Goal: Task Accomplishment & Management: Manage account settings

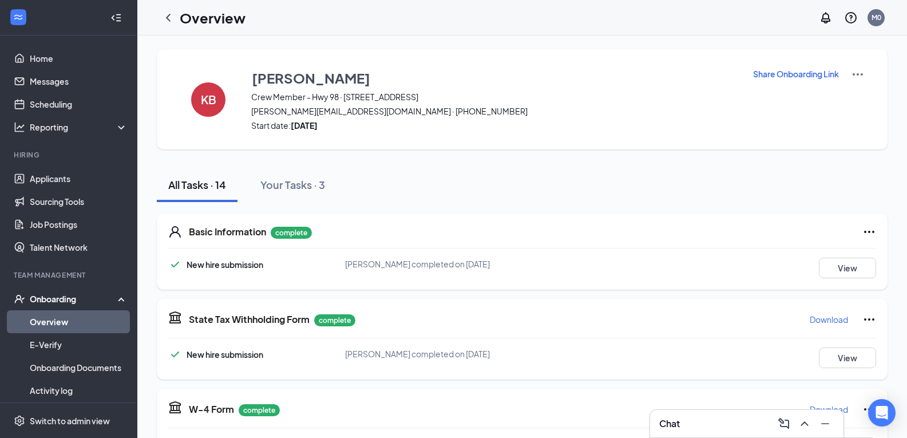
click at [68, 323] on link "Overview" at bounding box center [79, 321] width 98 height 23
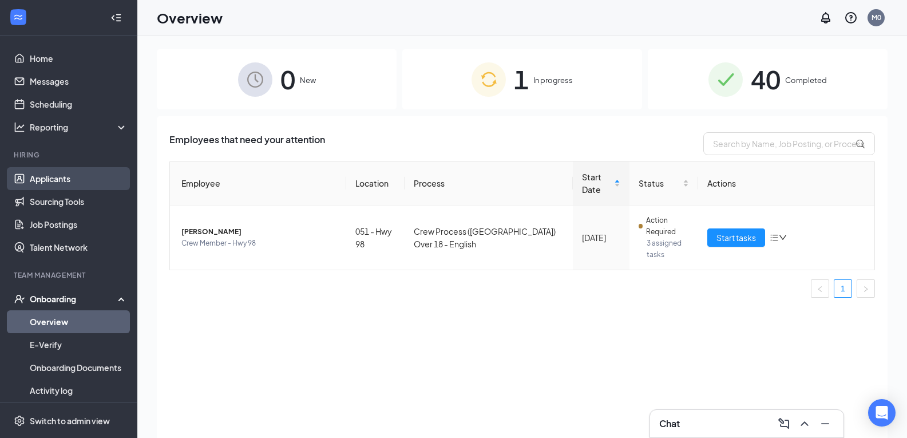
click at [52, 179] on link "Applicants" at bounding box center [79, 178] width 98 height 23
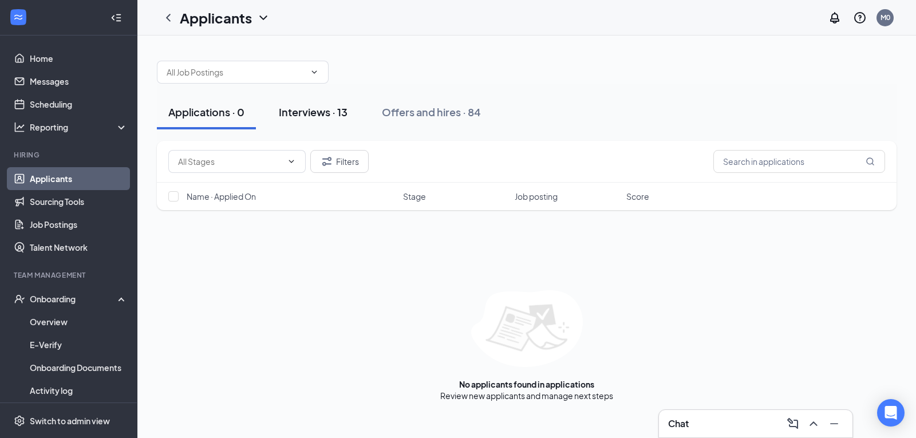
click at [324, 117] on div "Interviews · 13" at bounding box center [313, 112] width 69 height 14
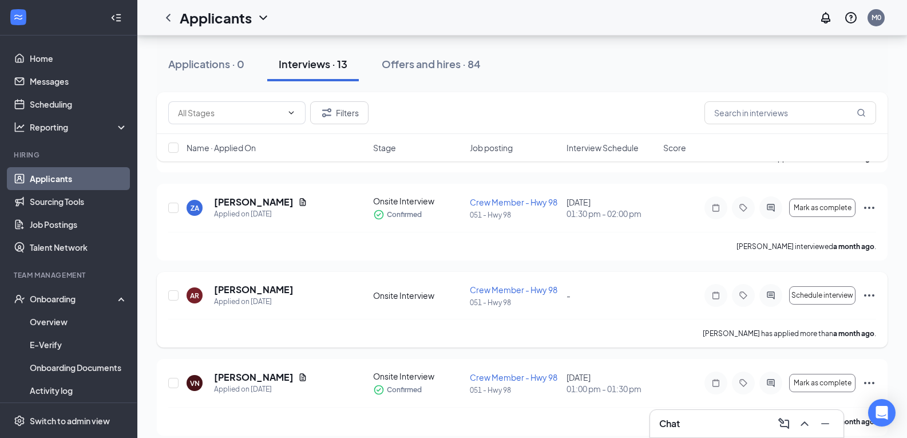
scroll to position [927, 0]
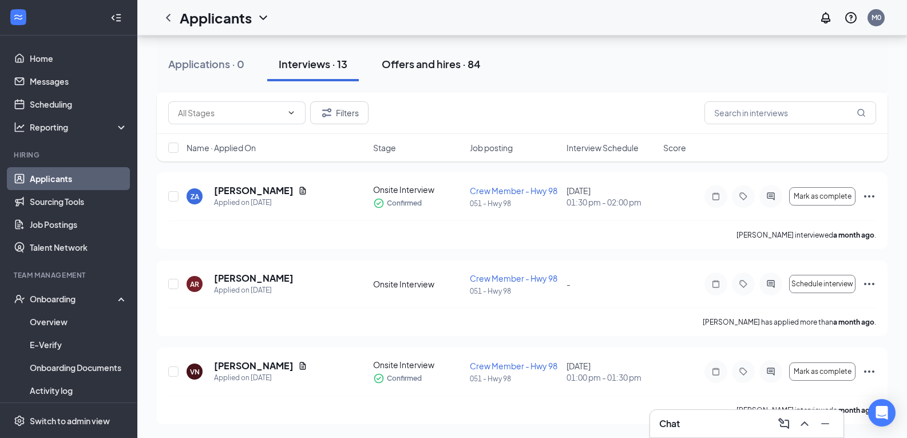
click at [445, 66] on div "Offers and hires · 84" at bounding box center [431, 64] width 99 height 14
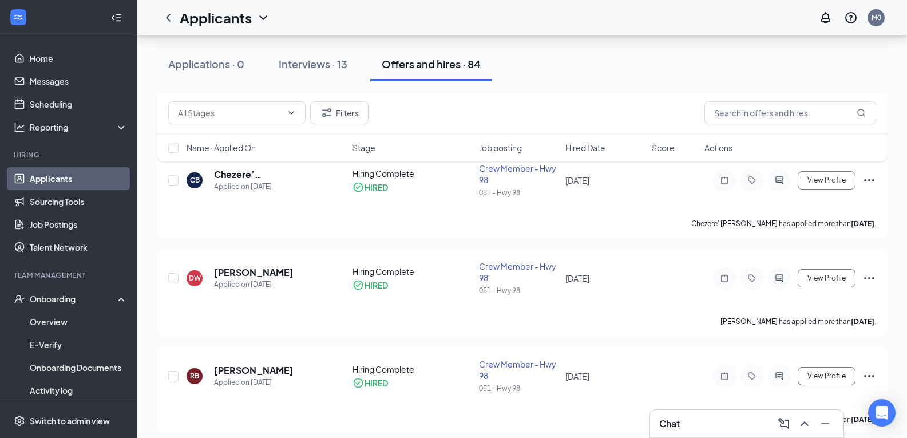
scroll to position [1680, 0]
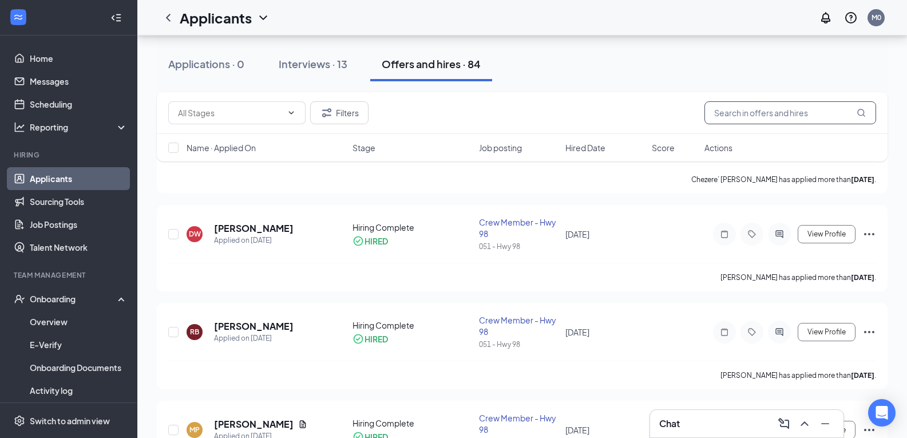
click at [779, 114] on input "text" at bounding box center [790, 112] width 172 height 23
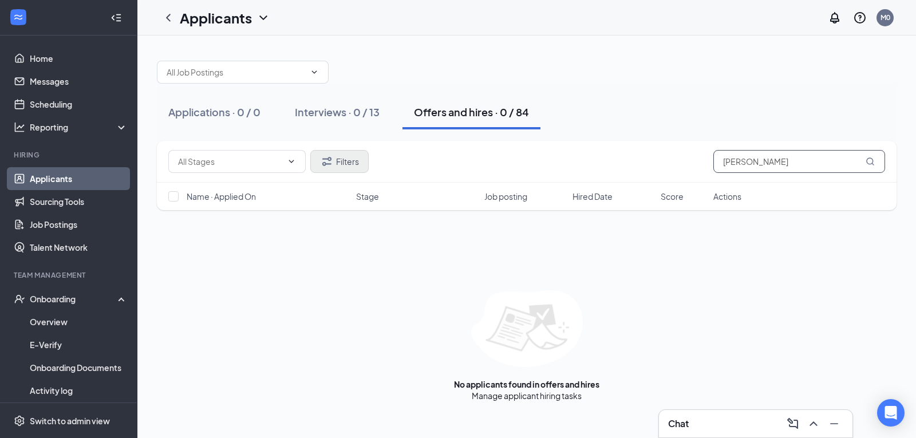
type input "[PERSON_NAME]"
click at [328, 153] on button "Filters" at bounding box center [339, 161] width 58 height 23
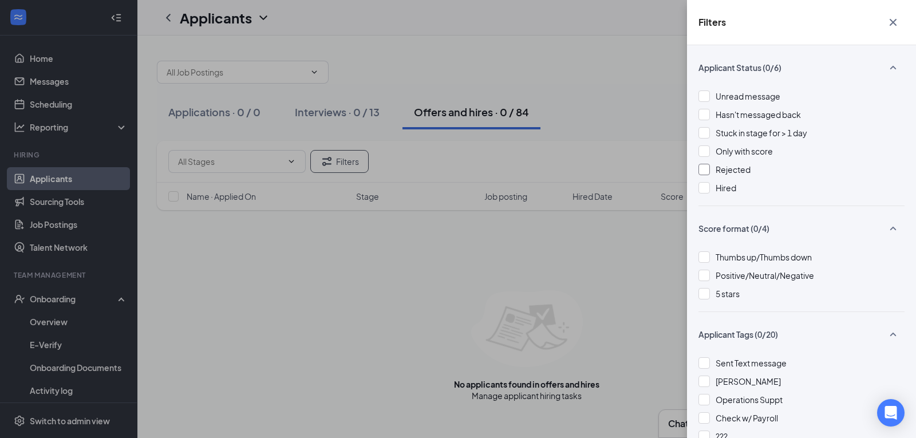
click at [728, 174] on span "Rejected" at bounding box center [732, 169] width 35 height 10
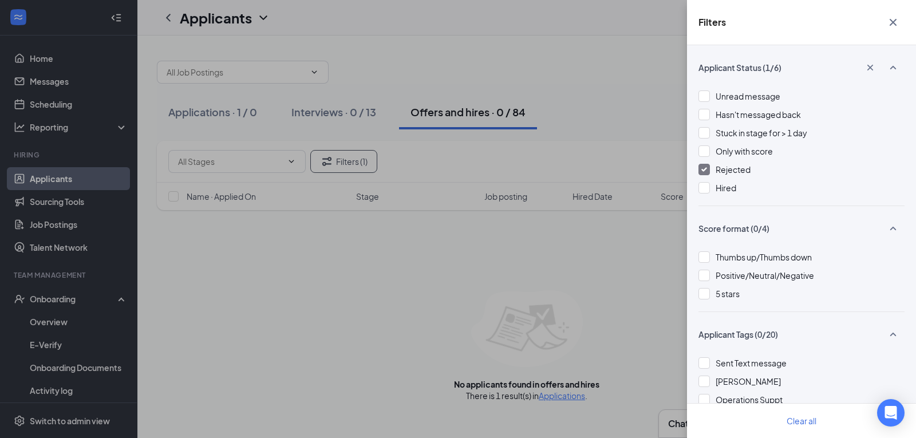
click at [728, 174] on span "Rejected" at bounding box center [732, 169] width 35 height 10
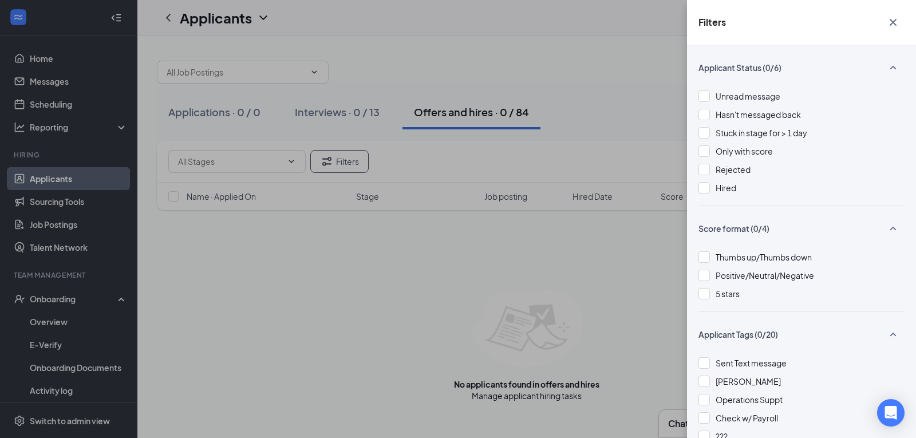
click at [340, 113] on div "Filters Applicant Status (0/6) Unread message Hasn't messaged back Stuck in sta…" at bounding box center [458, 219] width 916 height 438
click at [366, 73] on div "Filters Applicant Status (0/6) Unread message Hasn't messaged back Stuck in sta…" at bounding box center [458, 219] width 916 height 438
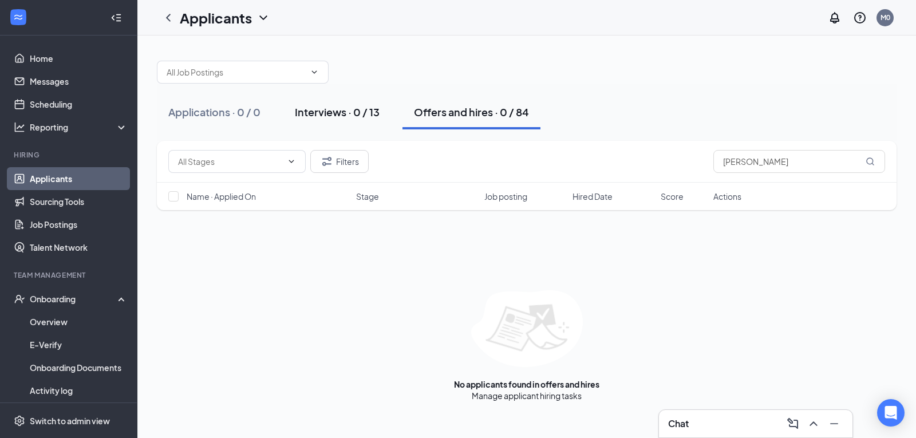
click at [350, 109] on div "Interviews · 0 / 13" at bounding box center [337, 112] width 85 height 14
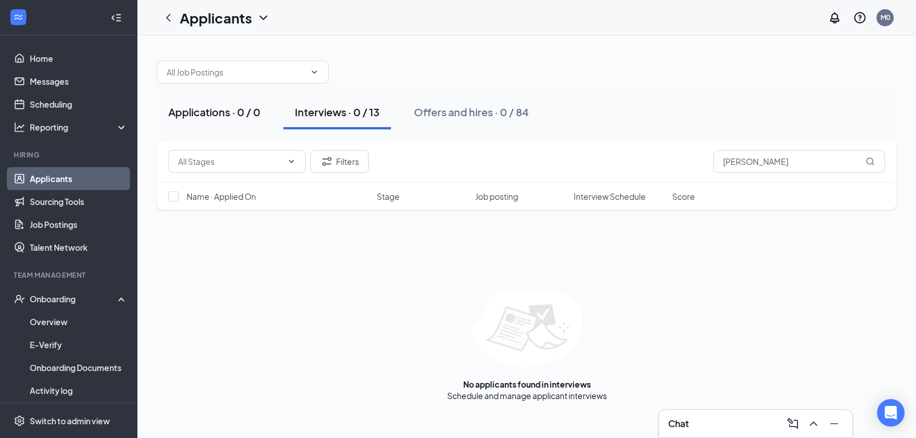
click at [242, 111] on div "Applications · 0 / 0" at bounding box center [214, 112] width 92 height 14
click at [347, 114] on div "Interviews · 0 / 13" at bounding box center [337, 112] width 85 height 14
click at [481, 119] on button "Offers and hires · 0 / 84" at bounding box center [471, 112] width 138 height 34
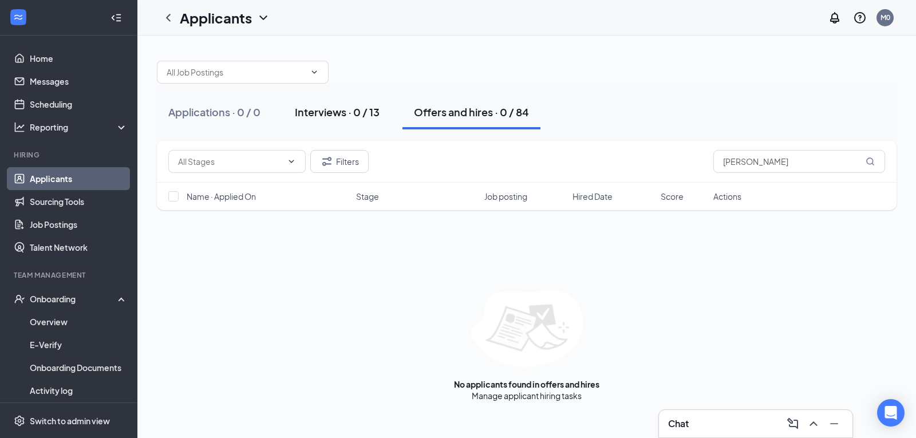
click at [347, 109] on div "Interviews · 0 / 13" at bounding box center [337, 112] width 85 height 14
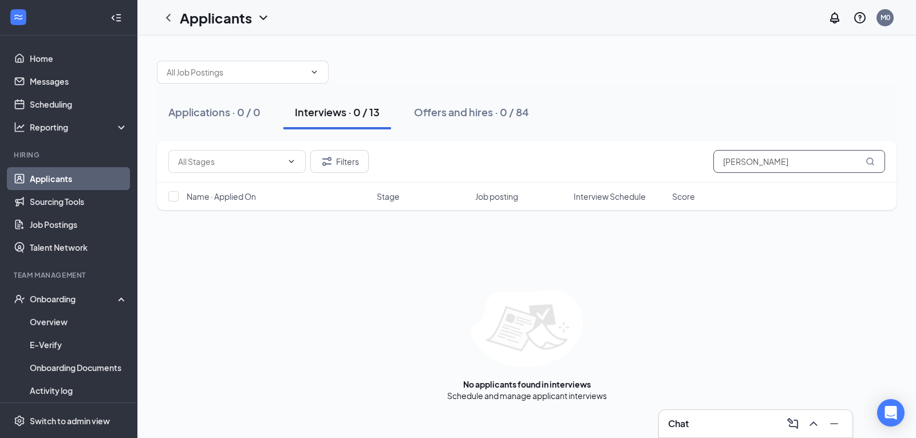
click at [740, 161] on input "[PERSON_NAME]" at bounding box center [799, 161] width 172 height 23
type input "v"
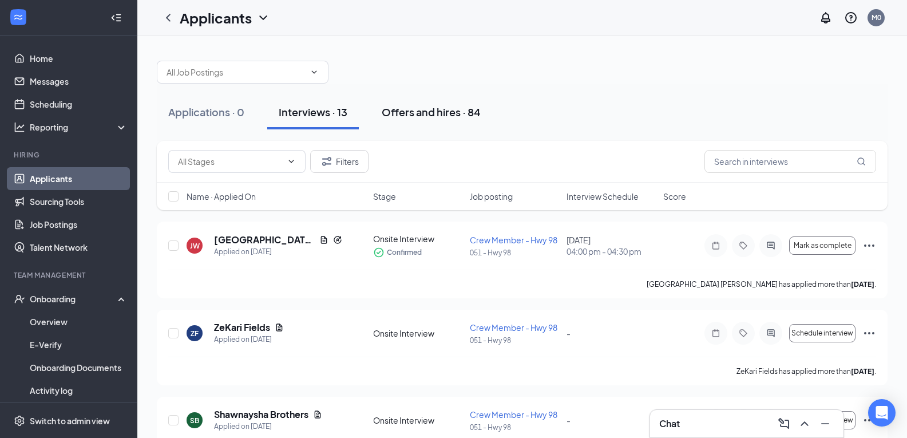
click at [470, 117] on div "Offers and hires · 84" at bounding box center [431, 112] width 99 height 14
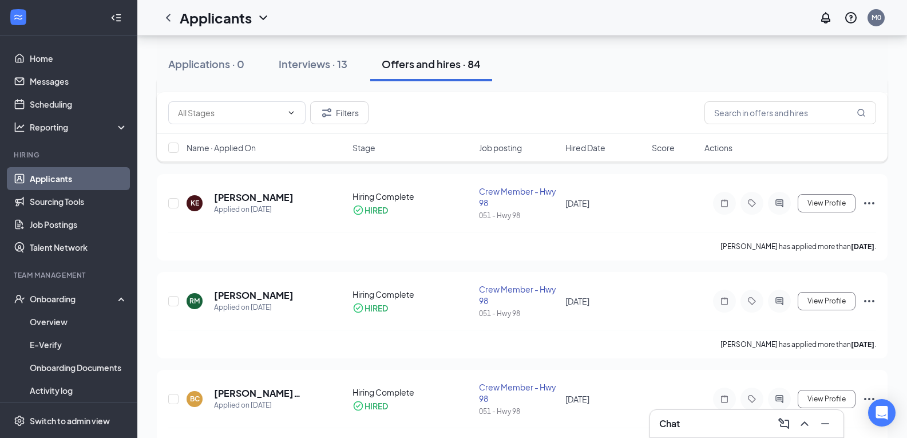
scroll to position [916, 0]
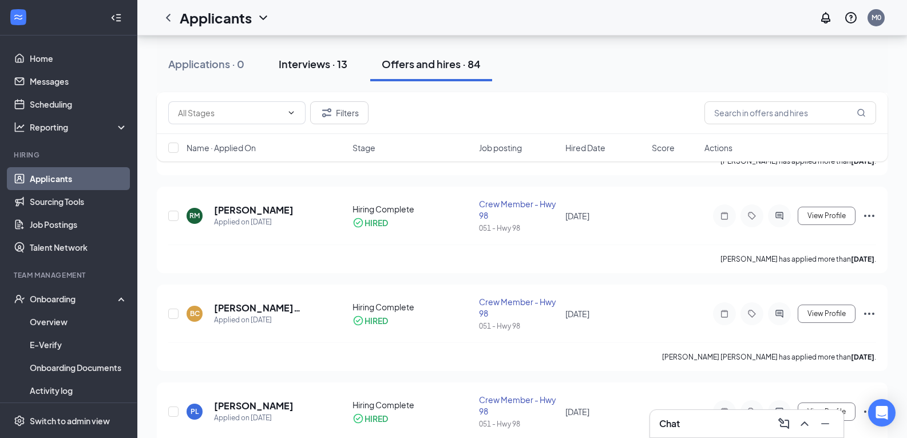
click at [304, 65] on div "Interviews · 13" at bounding box center [313, 64] width 69 height 14
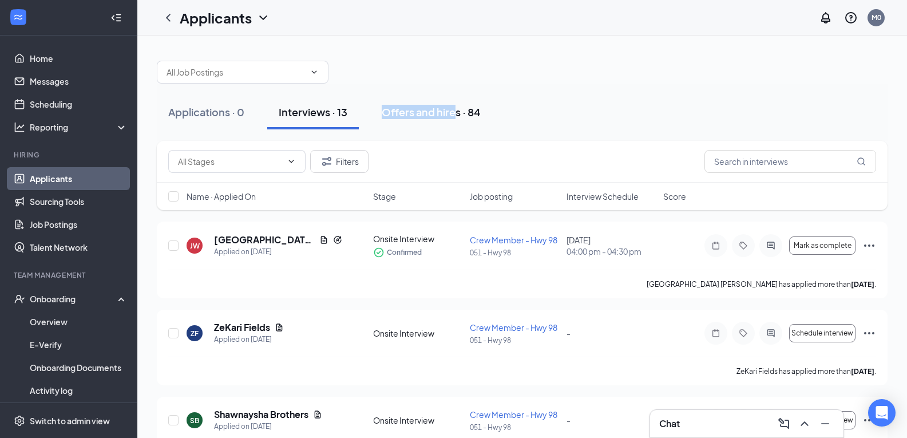
drag, startPoint x: 381, startPoint y: 93, endPoint x: 467, endPoint y: 124, distance: 92.1
click at [467, 124] on div "Applications · 0 Interviews · 13 Offers and hires · 84" at bounding box center [522, 112] width 731 height 57
click at [501, 115] on div "Applications · 0 Interviews · 13 Offers and hires · 84" at bounding box center [522, 112] width 731 height 34
drag, startPoint x: 448, startPoint y: 120, endPoint x: 356, endPoint y: 107, distance: 93.0
click at [356, 107] on div "Applications · 0 Interviews · 13 Offers and hires · 84" at bounding box center [522, 112] width 731 height 34
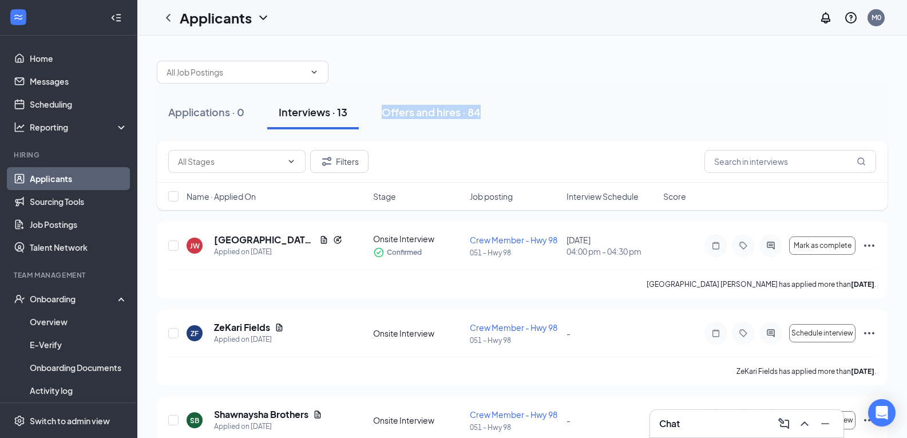
click at [301, 121] on button "Interviews · 13" at bounding box center [313, 112] width 92 height 34
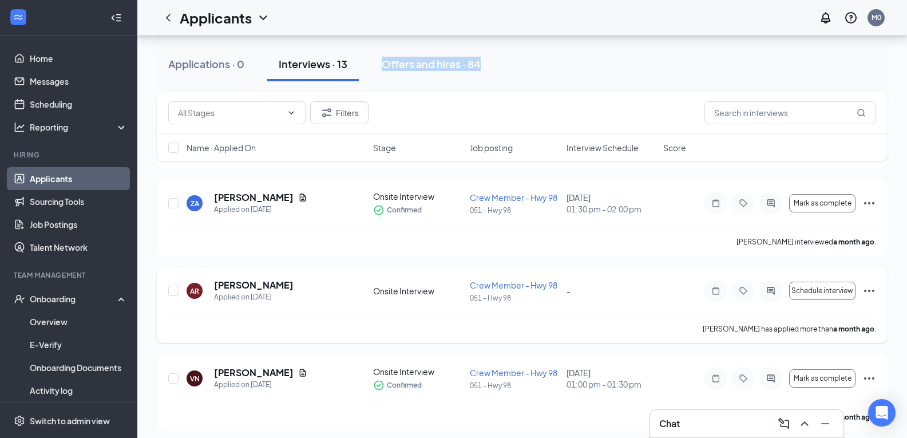
scroll to position [927, 0]
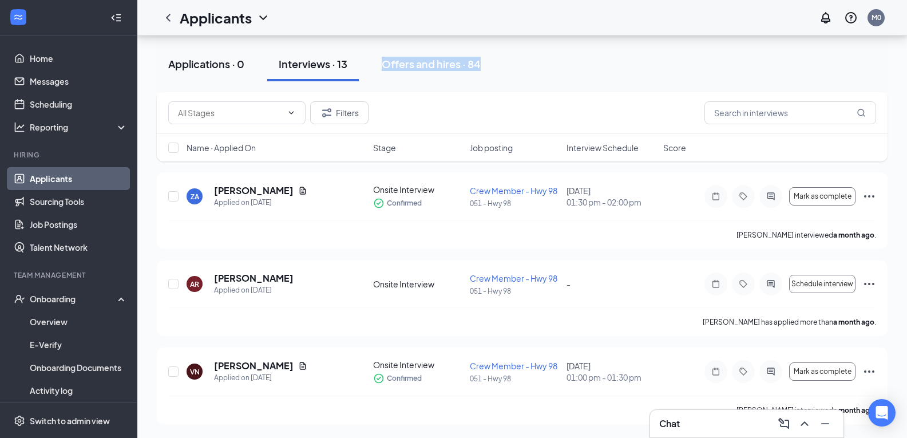
click at [232, 68] on div "Applications · 0" at bounding box center [206, 64] width 76 height 14
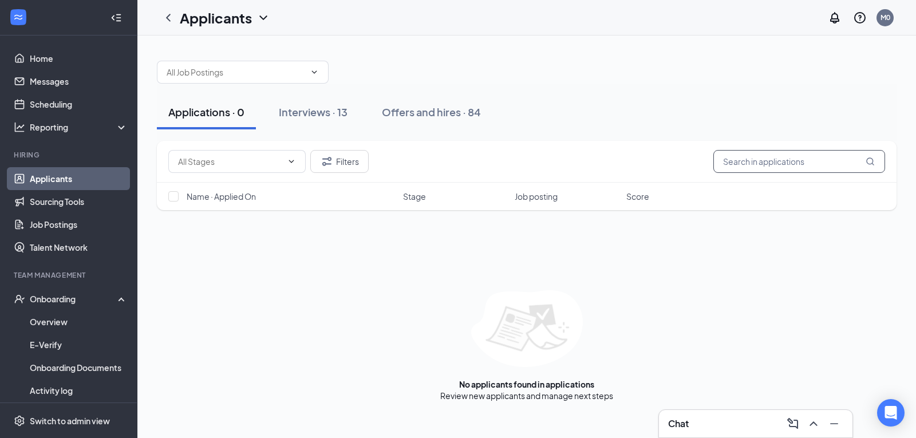
click at [787, 171] on input "text" at bounding box center [799, 161] width 172 height 23
click at [337, 161] on button "Filters" at bounding box center [339, 161] width 58 height 23
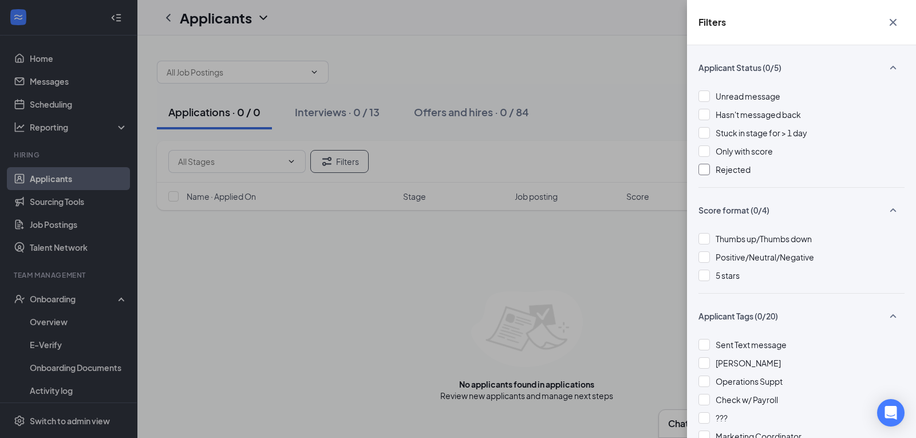
click at [730, 173] on span "Rejected" at bounding box center [732, 169] width 35 height 10
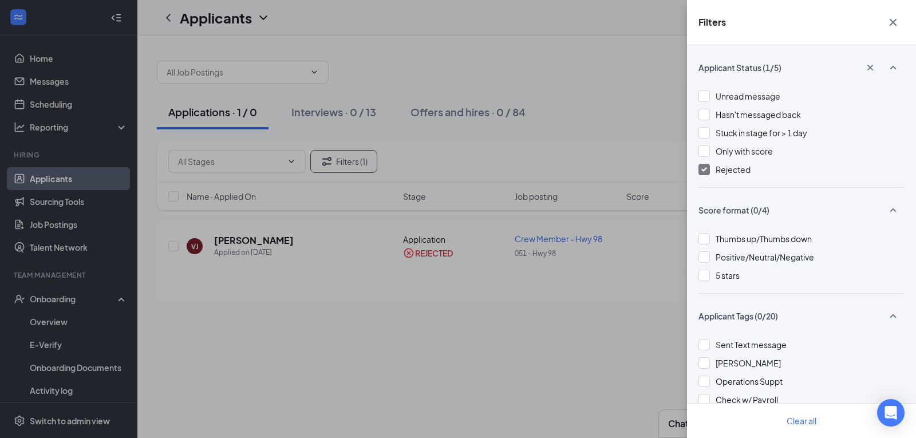
click at [590, 286] on div "Filters Applicant Status (1/5) Unread message Hasn't messaged back Stuck in sta…" at bounding box center [458, 219] width 916 height 438
click at [611, 187] on div "Filters Applicant Status (1/5) Unread message Hasn't messaged back Stuck in sta…" at bounding box center [458, 219] width 916 height 438
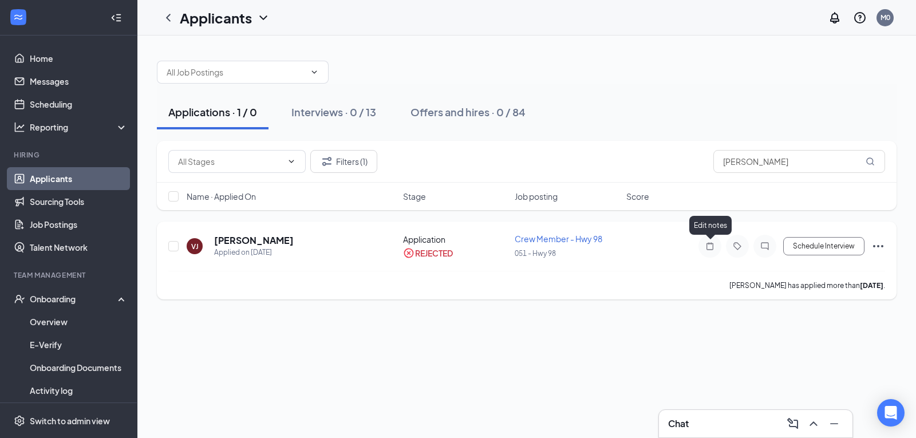
click at [714, 247] on icon "Note" at bounding box center [710, 245] width 14 height 9
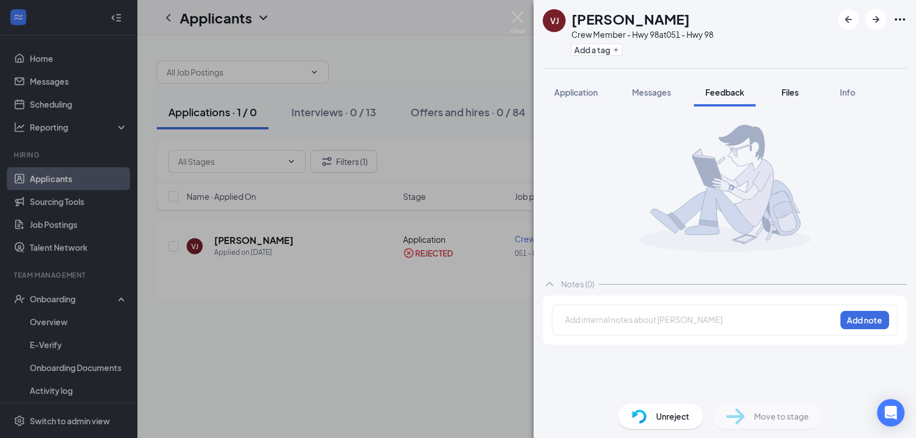
click at [798, 93] on span "Files" at bounding box center [789, 92] width 17 height 10
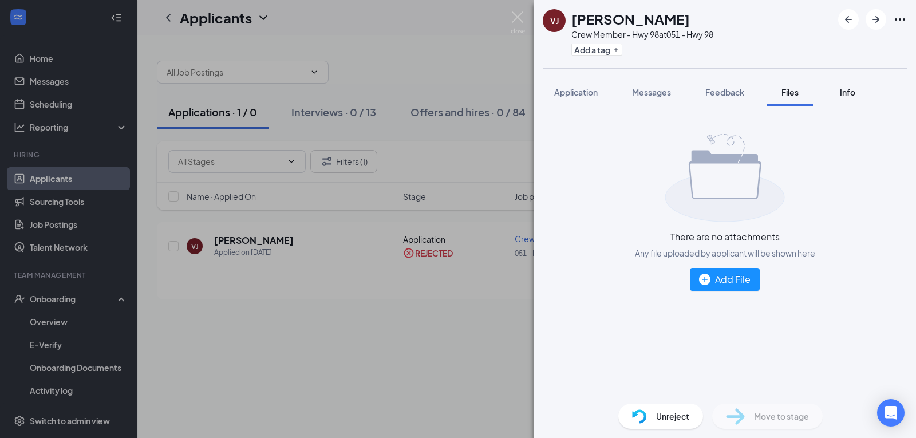
click at [848, 91] on span "Info" at bounding box center [846, 92] width 15 height 10
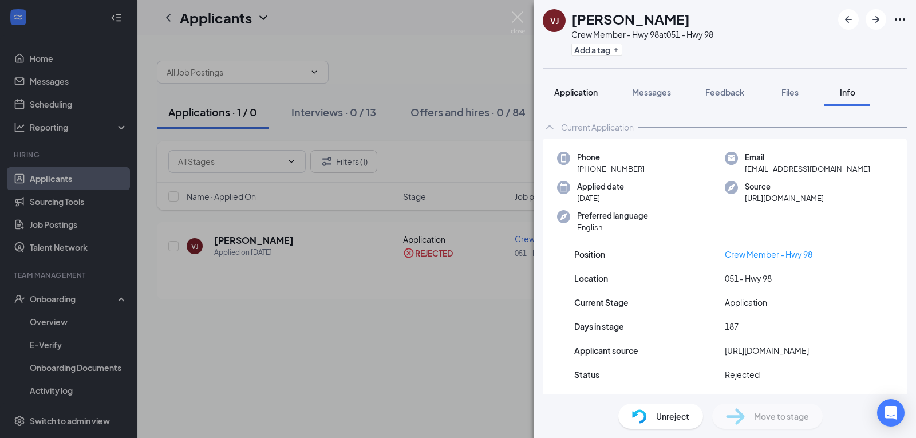
click at [579, 91] on span "Application" at bounding box center [575, 92] width 43 height 10
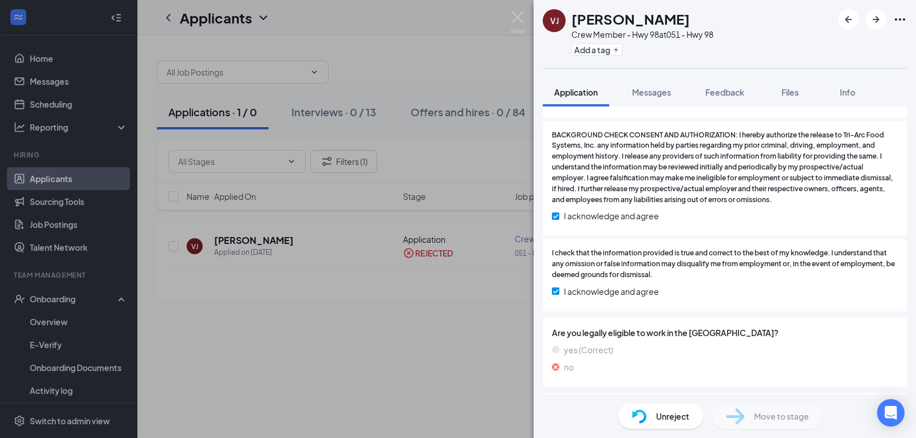
scroll to position [1514, 0]
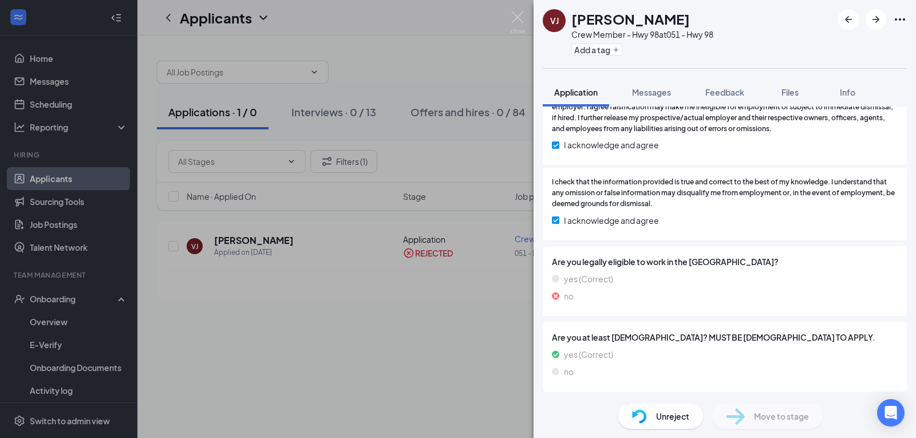
click at [559, 279] on img at bounding box center [555, 278] width 7 height 13
click at [674, 421] on span "Unreject" at bounding box center [672, 416] width 33 height 13
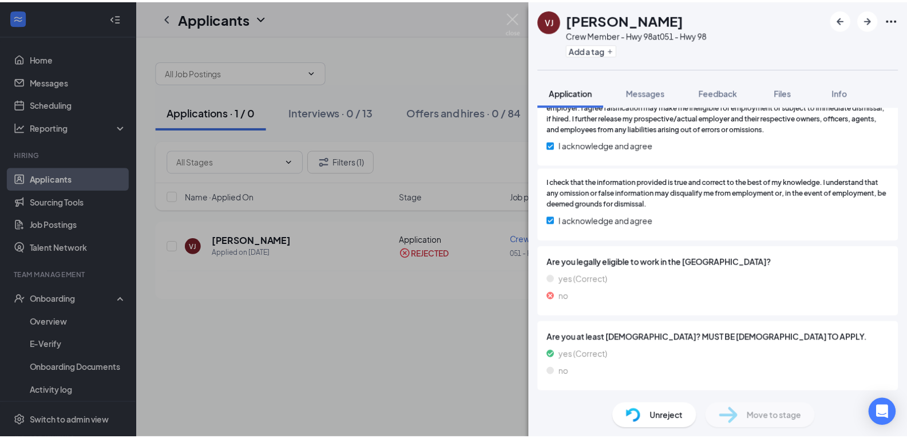
scroll to position [1509, 0]
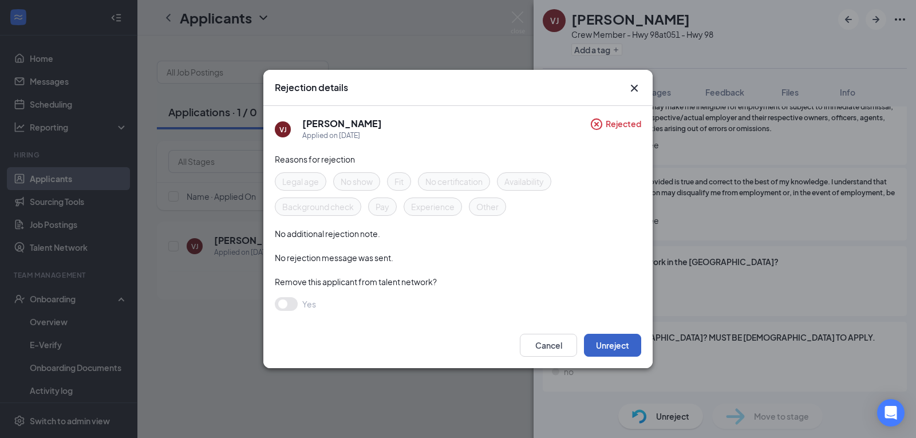
click at [621, 351] on button "Unreject" at bounding box center [612, 345] width 57 height 23
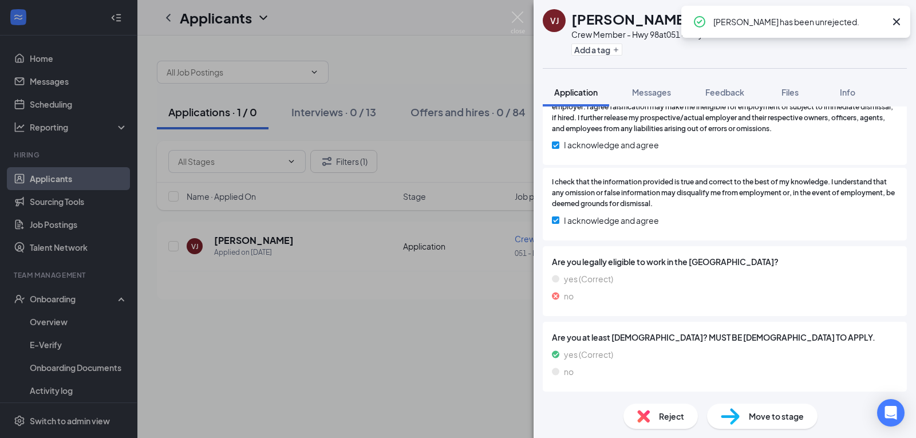
click at [391, 350] on div "VJ [PERSON_NAME] Crew Member - Hwy 98 at 051 - Hwy 98 Add a tag Application Mes…" at bounding box center [458, 219] width 916 height 438
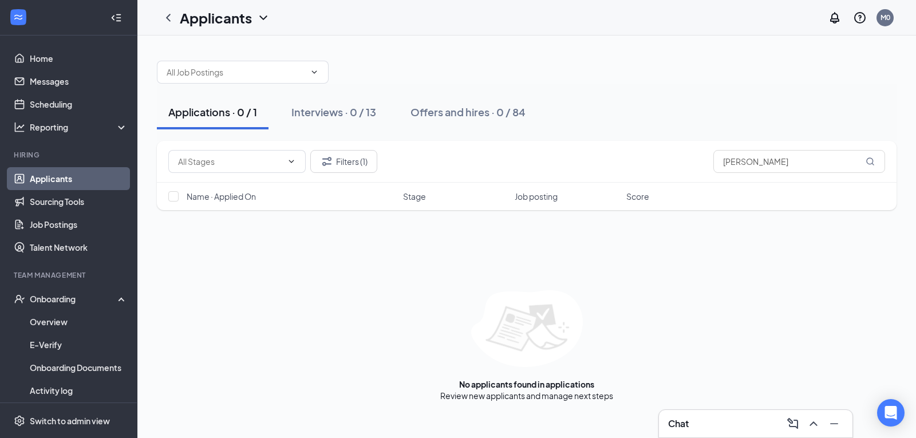
click at [210, 113] on div "Applications · 0 / 1" at bounding box center [212, 112] width 89 height 14
drag, startPoint x: 799, startPoint y: 165, endPoint x: 557, endPoint y: 156, distance: 242.2
click at [557, 156] on div "Filters (1) [PERSON_NAME]" at bounding box center [526, 161] width 716 height 23
type input "\"
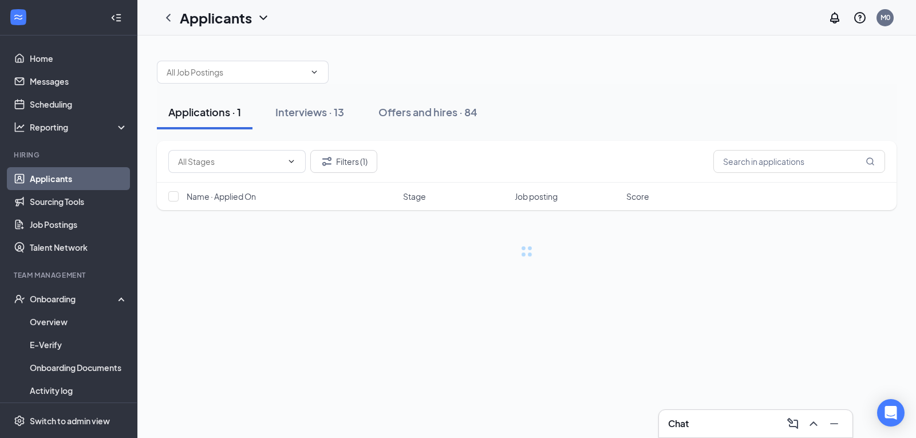
click at [414, 241] on div "Filters (1) Name · Applied On Stage Job posting Score" at bounding box center [526, 199] width 739 height 116
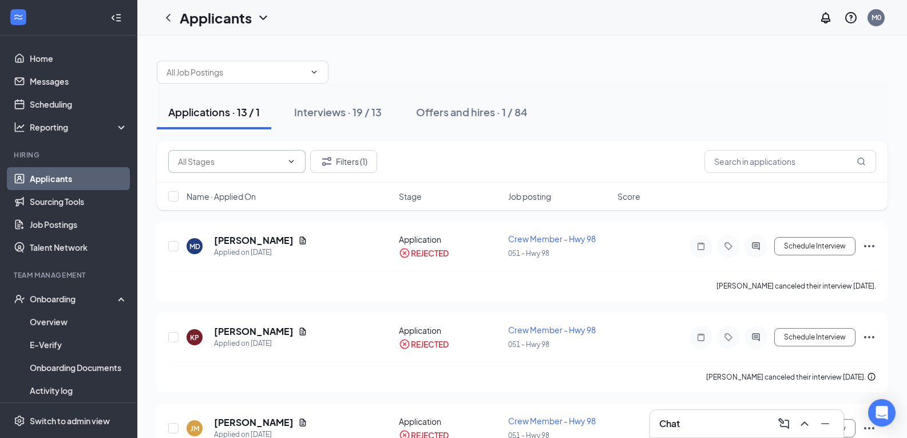
click at [216, 160] on input "text" at bounding box center [230, 161] width 104 height 13
click at [343, 162] on button "Filters (1)" at bounding box center [343, 161] width 67 height 23
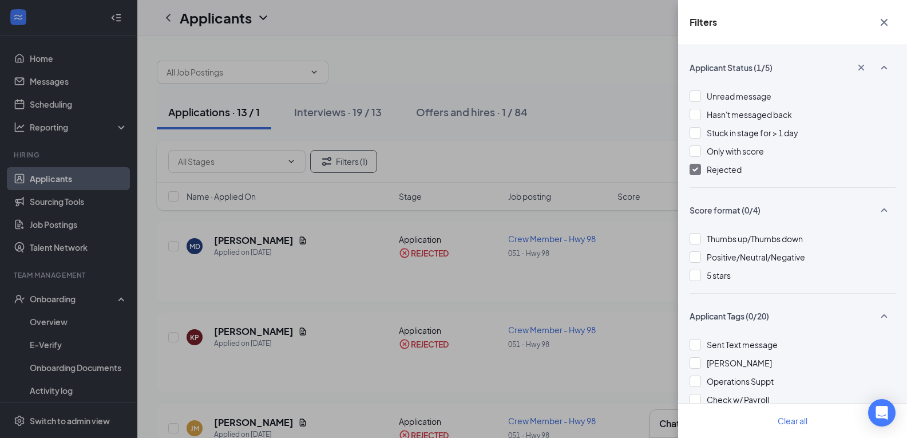
click at [697, 170] on img at bounding box center [695, 169] width 6 height 5
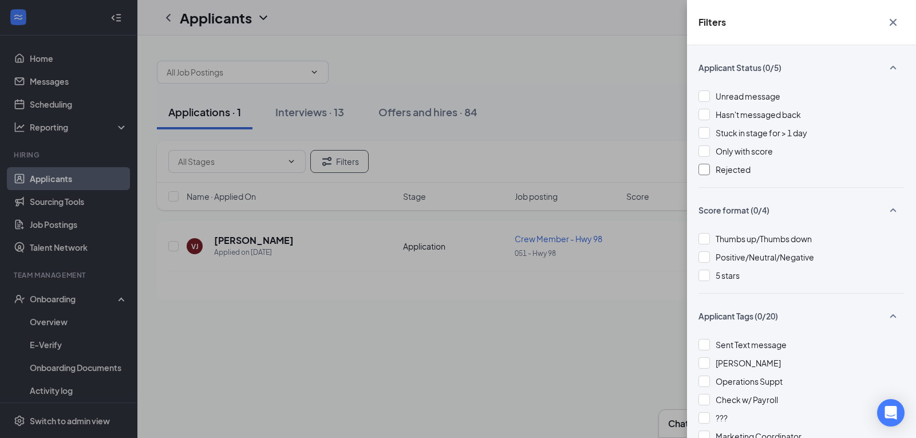
click at [536, 174] on div "Filters Applicant Status (0/5) Unread message Hasn't messaged back Stuck in sta…" at bounding box center [458, 219] width 916 height 438
click at [522, 302] on div "Filters Applicant Status (0/5) Unread message Hasn't messaged back Stuck in sta…" at bounding box center [458, 219] width 916 height 438
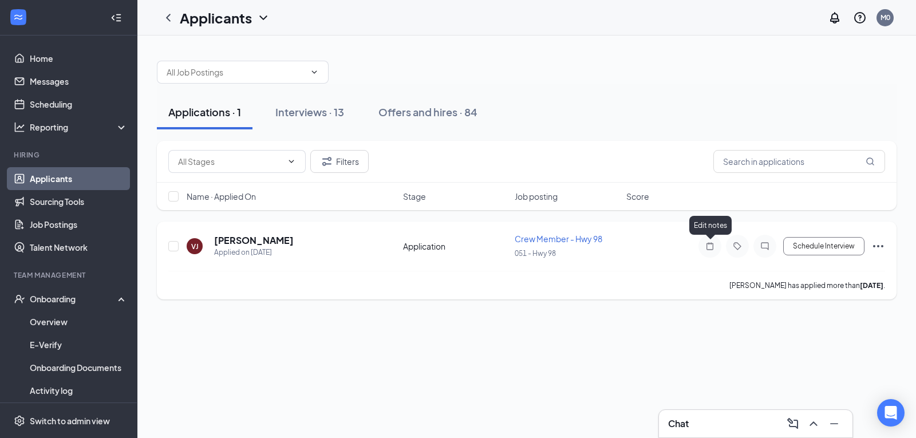
click at [708, 245] on icon "Note" at bounding box center [710, 245] width 14 height 9
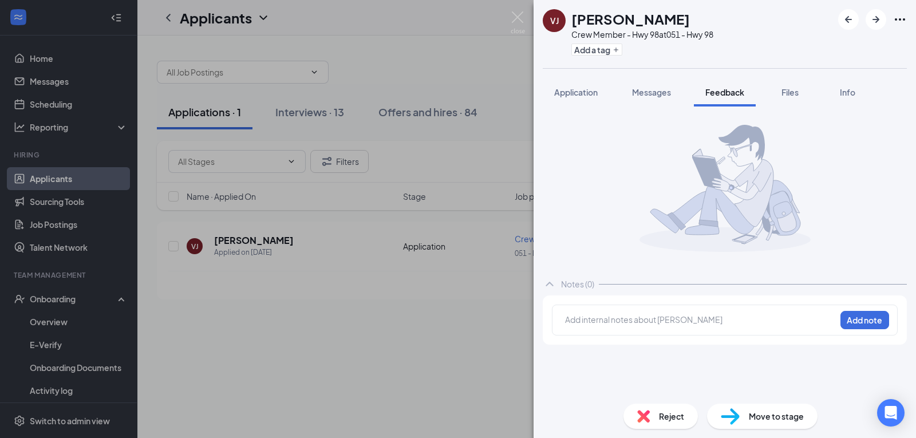
click at [434, 325] on div "VJ [PERSON_NAME] Crew Member - Hwy 98 at 051 - Hwy 98 Add a tag Application Mes…" at bounding box center [458, 219] width 916 height 438
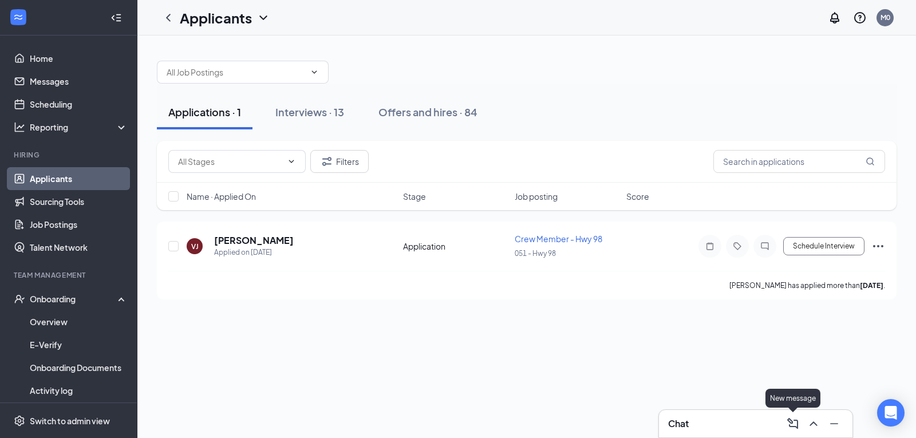
click at [791, 422] on icon "ComposeMessage" at bounding box center [793, 424] width 14 height 14
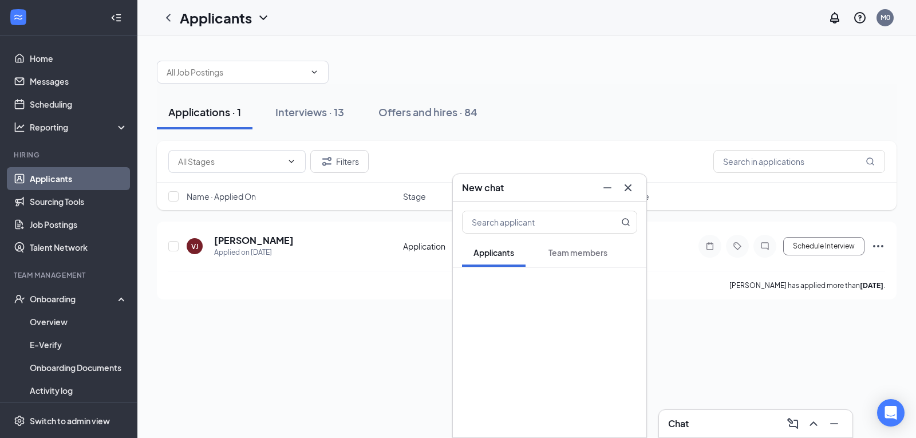
click at [484, 252] on span "Applicants" at bounding box center [493, 252] width 41 height 10
click at [486, 224] on input "text" at bounding box center [530, 222] width 136 height 22
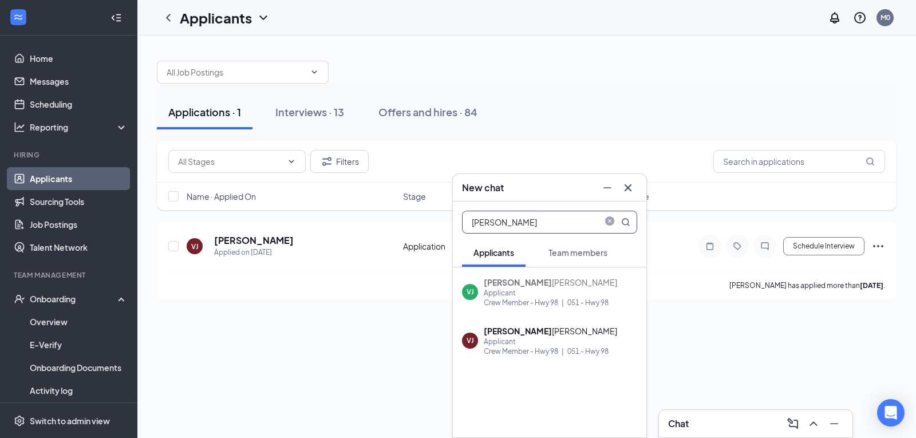
type input "[PERSON_NAME]"
click at [530, 356] on div "VJ [PERSON_NAME] Applicant Crew Member - Hwy 98 | [STREET_ADDRESS]" at bounding box center [549, 340] width 193 height 49
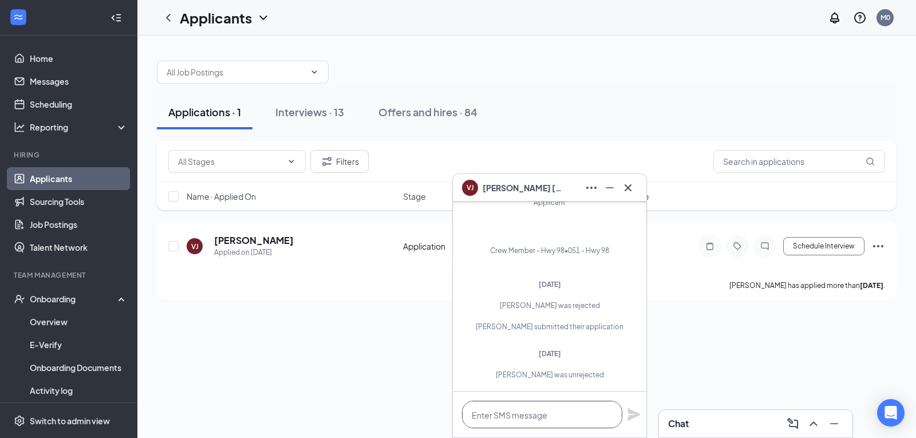
click at [580, 405] on textarea at bounding box center [542, 414] width 160 height 27
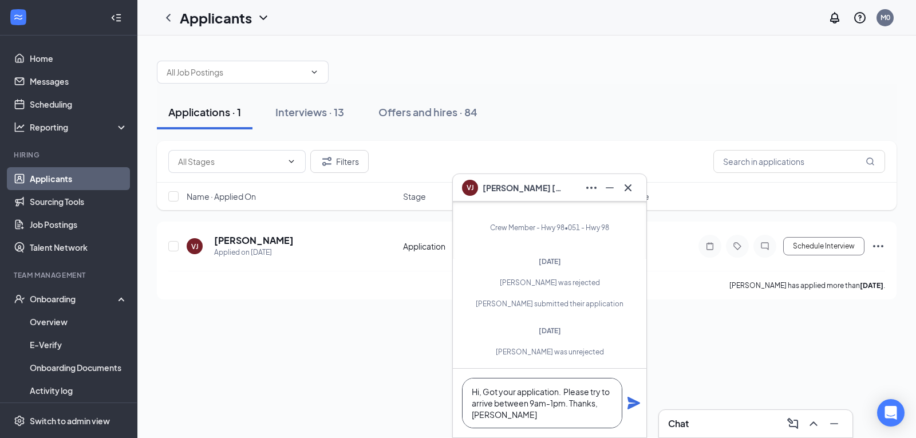
type textarea "Hi, Got your application. Please try to arrive between 9am-1pm. Thanks, [PERSON…"
click at [633, 406] on icon "Plane" at bounding box center [633, 403] width 13 height 13
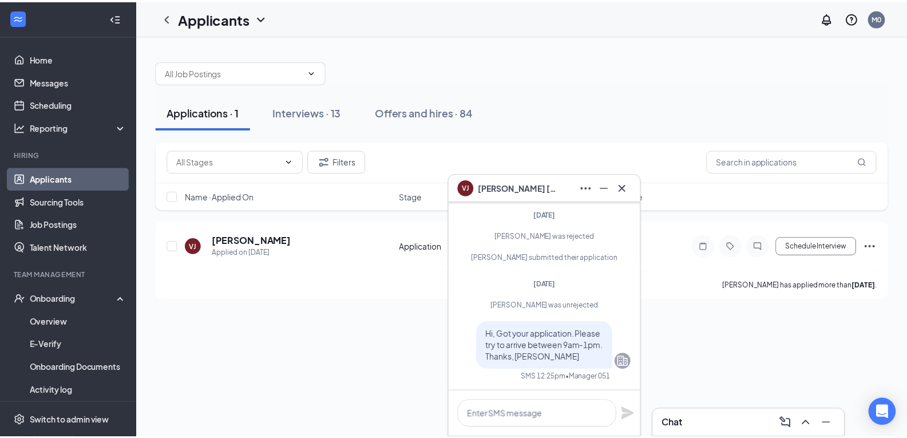
scroll to position [0, 0]
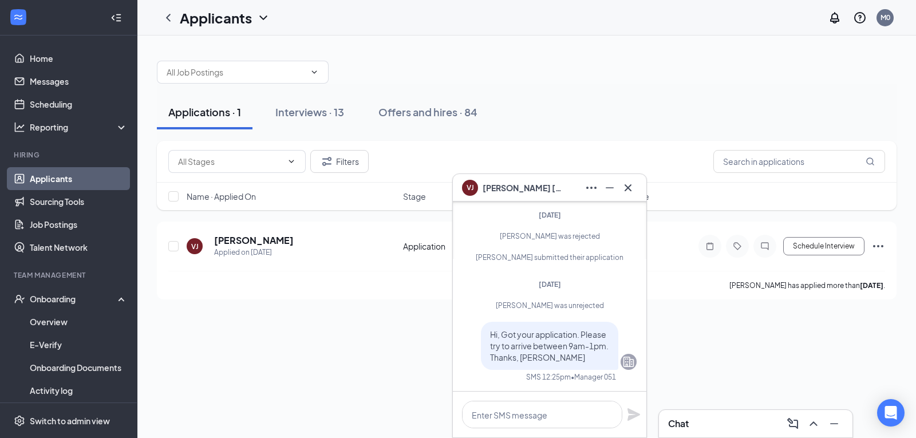
click at [415, 355] on div "Applications · 1 Interviews · 13 Offers and hires · 84 Filters Name · Applied O…" at bounding box center [526, 236] width 778 height 402
click at [629, 187] on icon "Cross" at bounding box center [628, 188] width 14 height 14
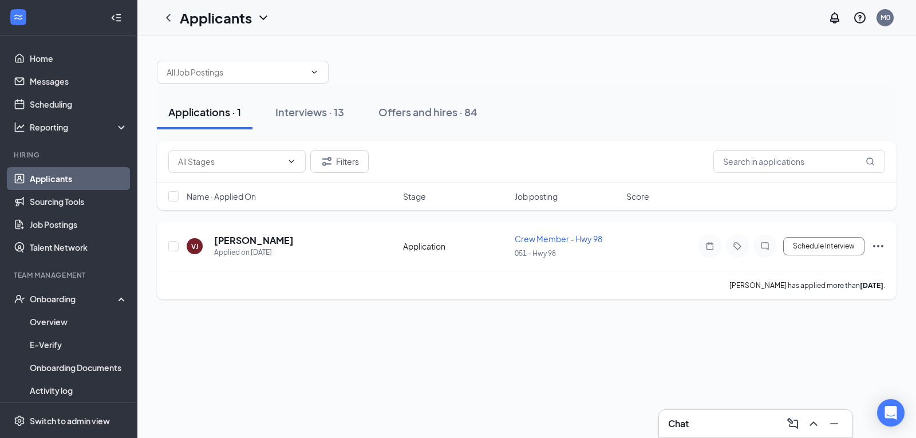
click at [621, 287] on div "[PERSON_NAME] has applied more than [DATE] ." at bounding box center [526, 285] width 716 height 29
click at [632, 317] on div "Applications · 1 Interviews · 13 Offers and hires · 84 Filters Name · Applied O…" at bounding box center [526, 236] width 778 height 402
click at [834, 420] on icon "Minimize" at bounding box center [834, 424] width 14 height 14
click at [306, 113] on div "Interviews · 13" at bounding box center [309, 112] width 69 height 14
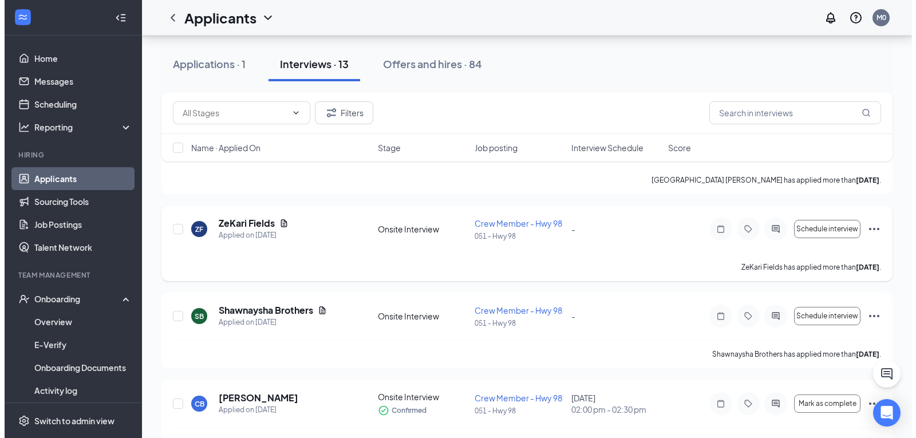
scroll to position [114, 0]
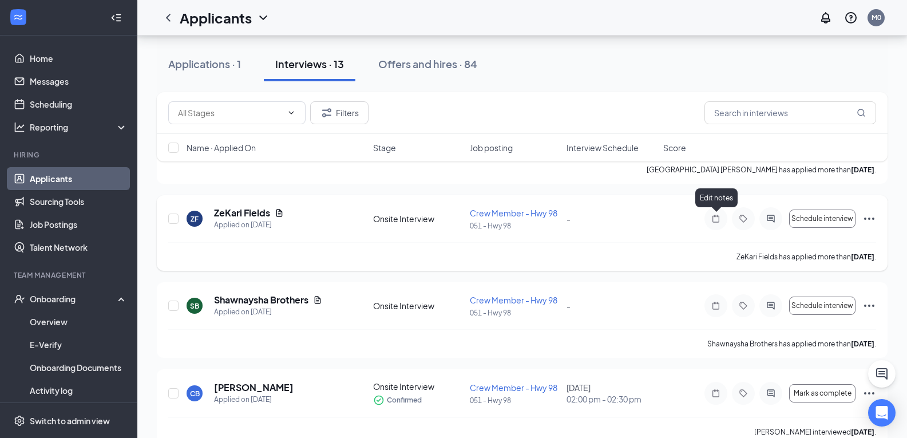
click at [714, 216] on icon "Note" at bounding box center [715, 218] width 7 height 7
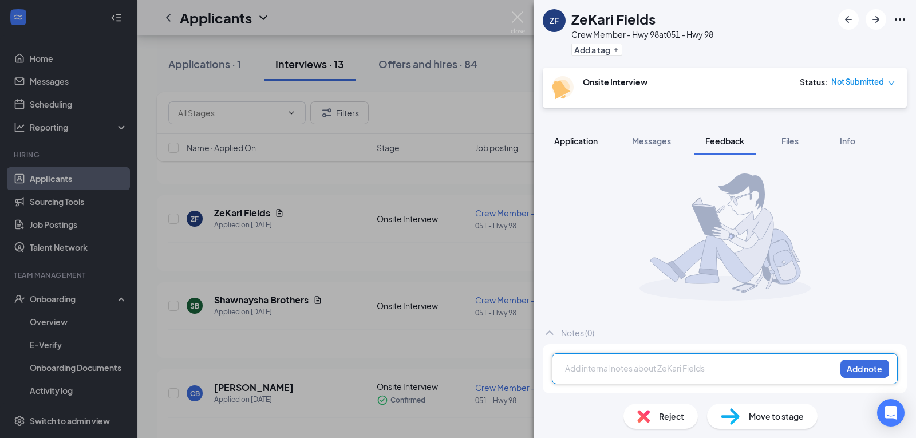
click at [568, 143] on span "Application" at bounding box center [575, 141] width 43 height 10
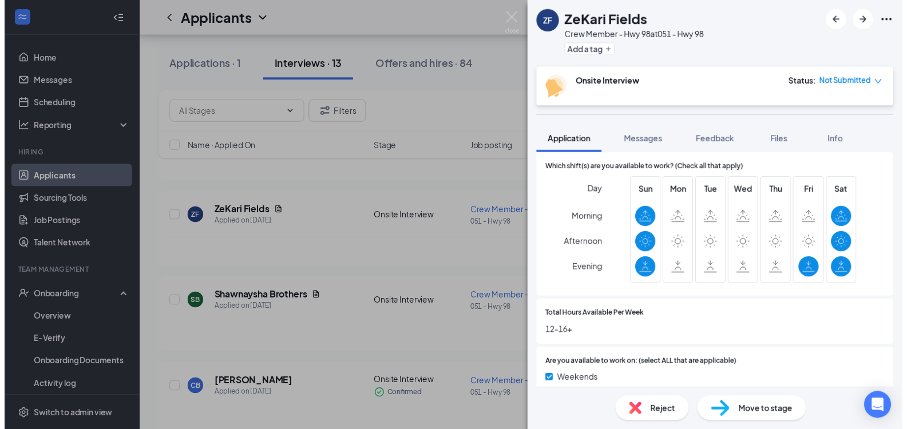
scroll to position [687, 0]
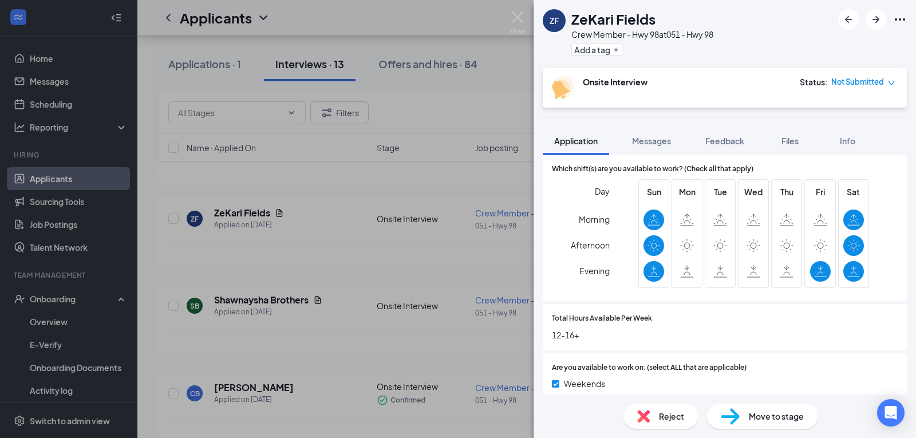
click at [433, 240] on div "ZF ZeKari Fields Crew Member - Hwy 98 at 051 - Hwy 98 Add a tag Onsite Intervie…" at bounding box center [458, 219] width 916 height 438
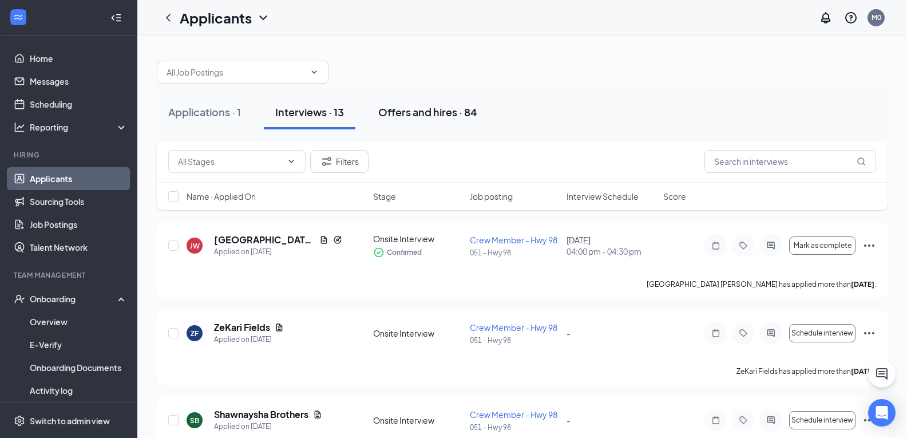
click at [408, 106] on div "Offers and hires · 84" at bounding box center [427, 112] width 99 height 14
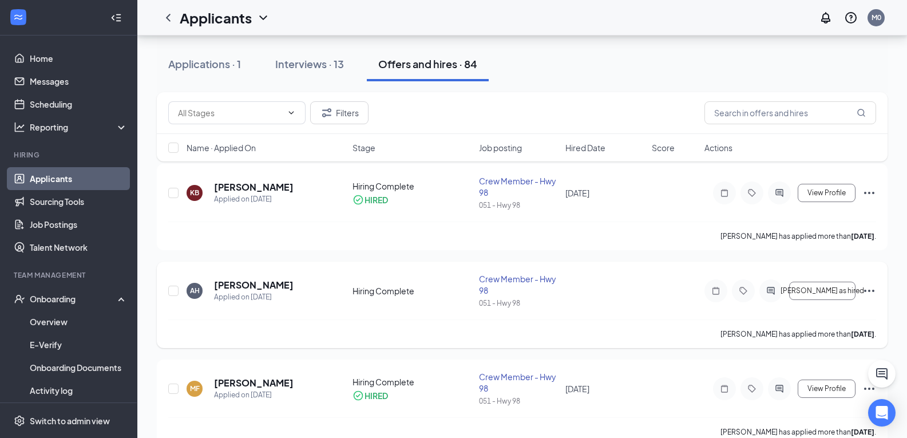
scroll to position [57, 0]
click at [868, 291] on icon "Ellipses" at bounding box center [869, 291] width 14 height 14
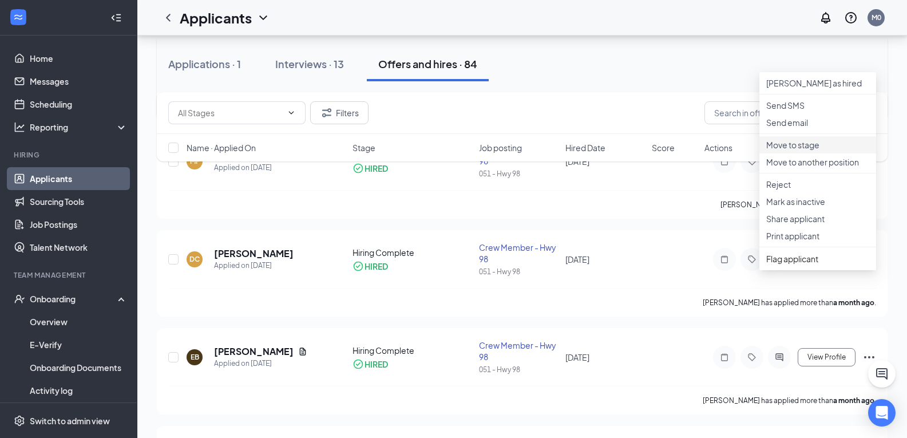
scroll to position [286, 0]
click at [795, 149] on p "Move to stage" at bounding box center [817, 143] width 103 height 11
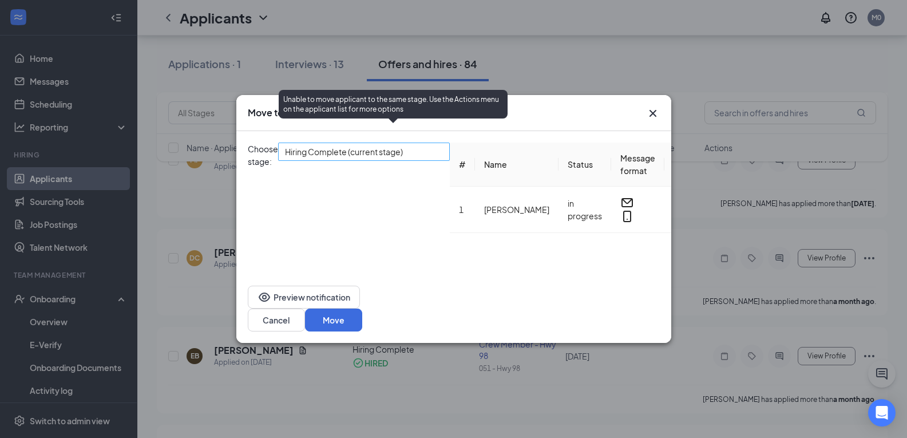
click at [403, 143] on span "Hiring Complete (current stage)" at bounding box center [344, 151] width 118 height 17
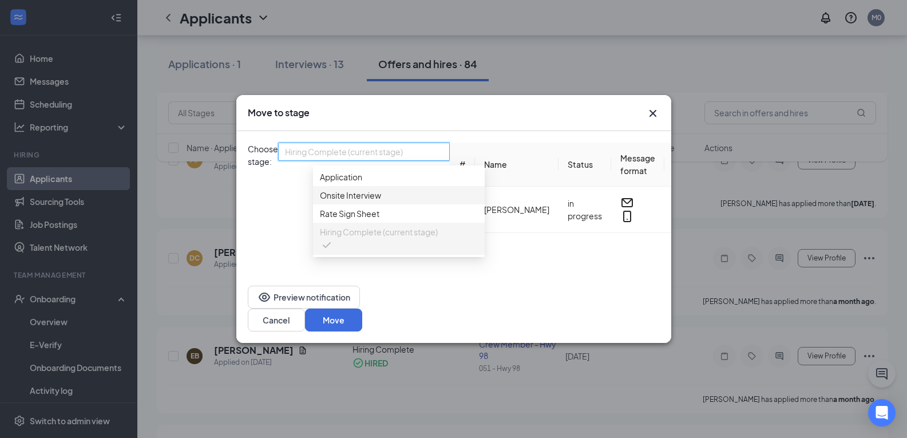
click at [371, 191] on span "Onsite Interview" at bounding box center [350, 195] width 61 height 13
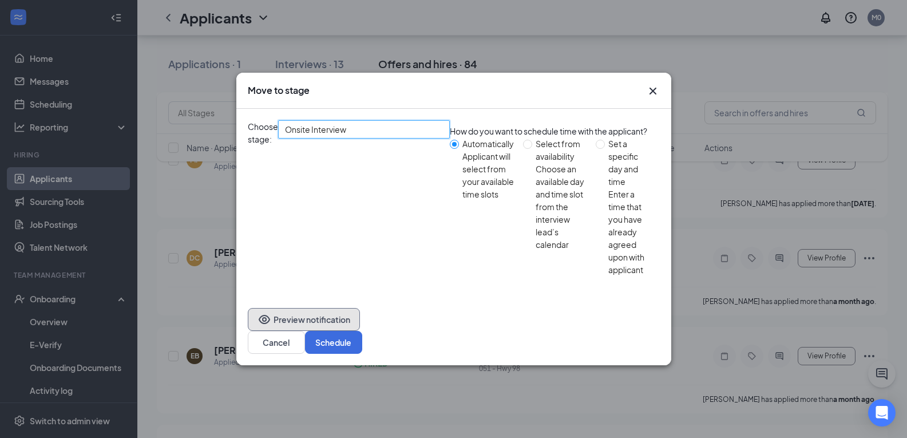
click at [330, 312] on button "Preview notification" at bounding box center [304, 319] width 112 height 23
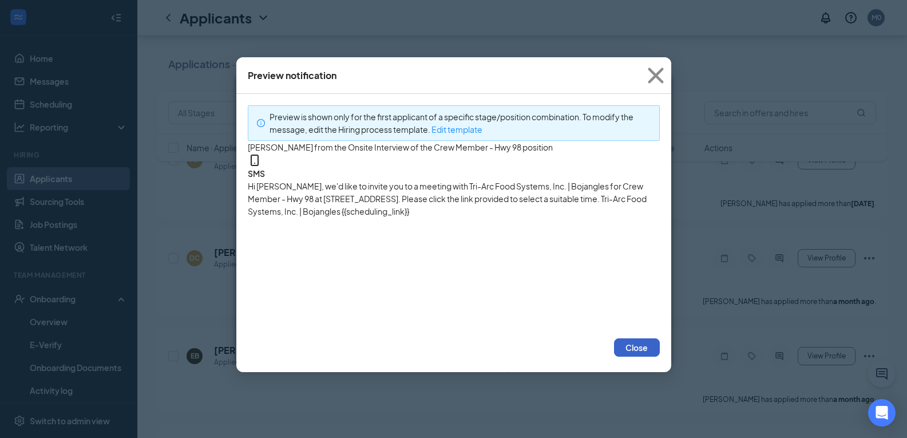
click at [645, 348] on button "Close" at bounding box center [637, 347] width 46 height 18
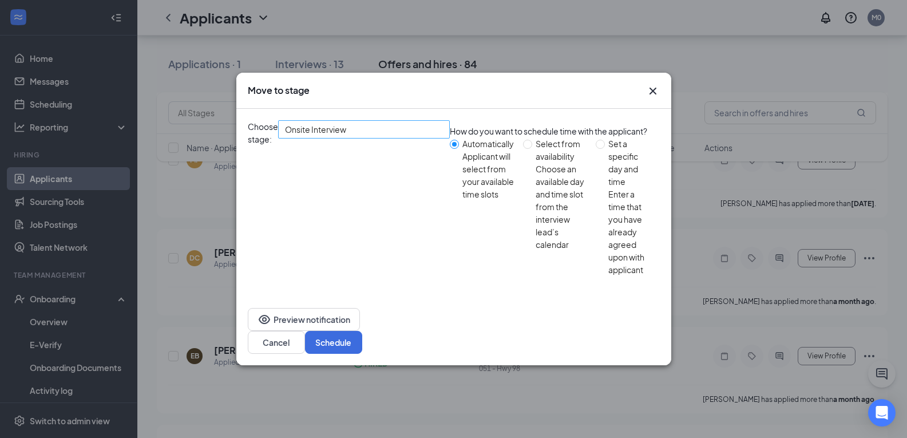
click at [425, 152] on span "Onsite Interview" at bounding box center [359, 136] width 148 height 31
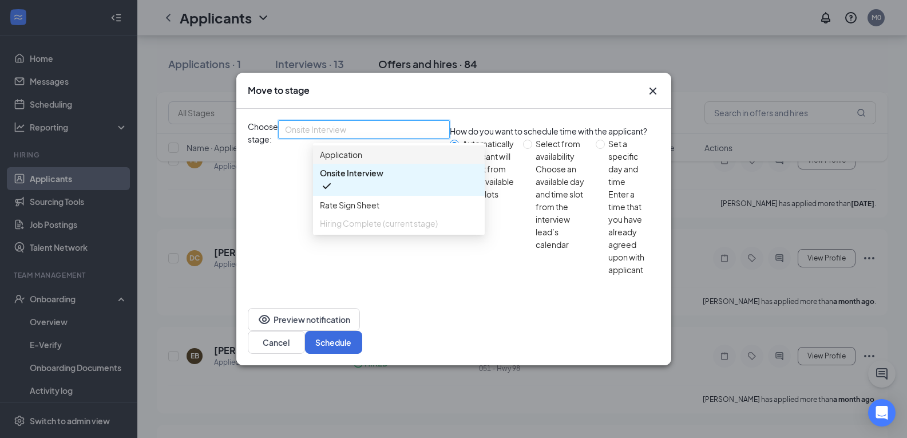
click at [422, 161] on span "Application" at bounding box center [399, 154] width 158 height 13
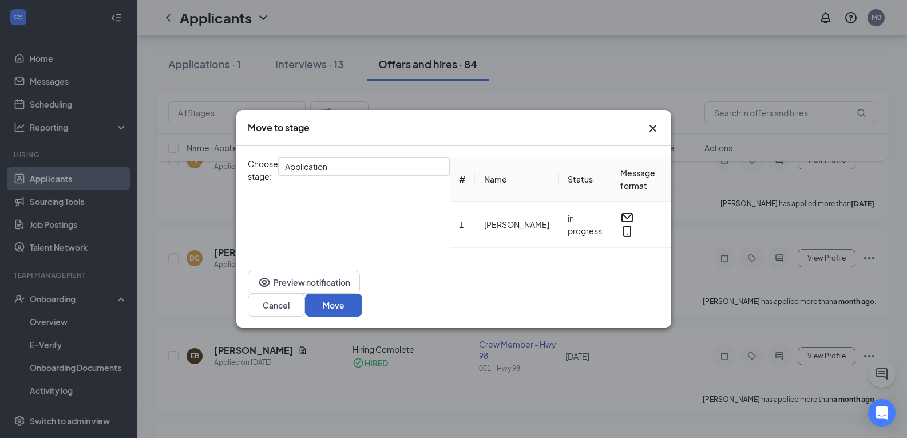
click at [362, 294] on button "Move" at bounding box center [333, 305] width 57 height 23
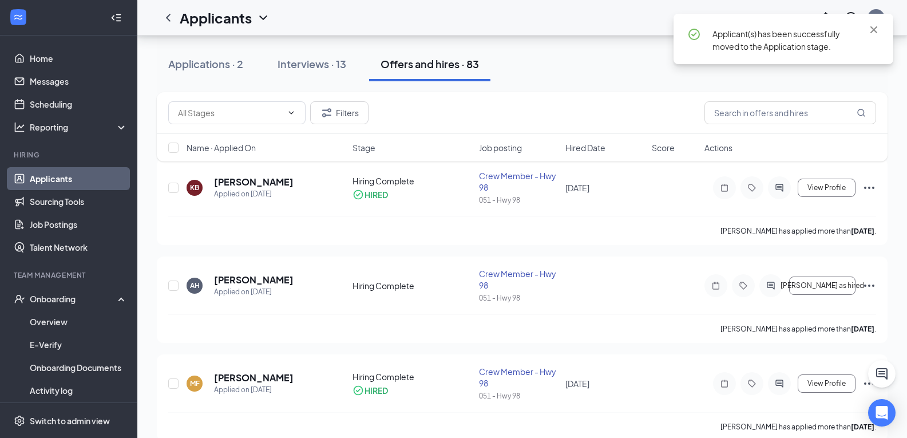
scroll to position [0, 0]
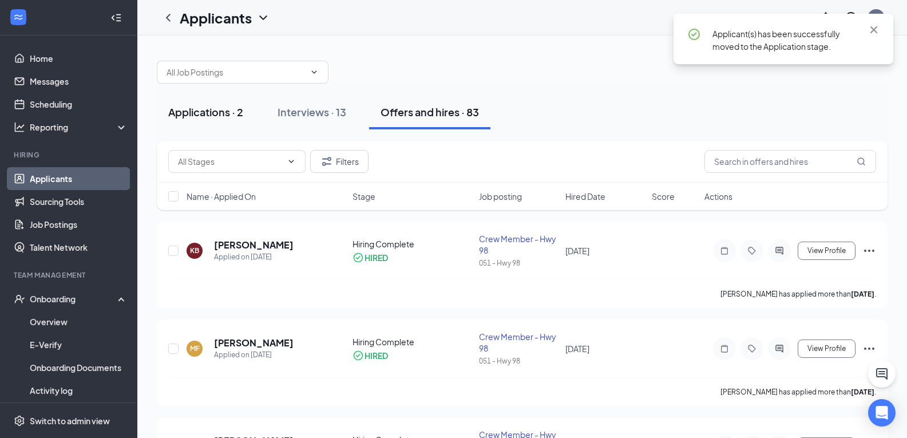
click at [213, 102] on button "Applications · 2" at bounding box center [206, 112] width 98 height 34
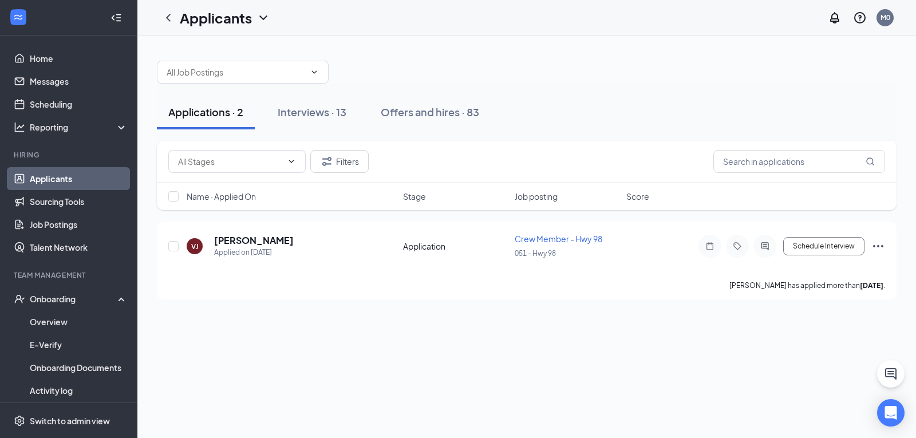
click at [242, 121] on button "Applications · 2" at bounding box center [206, 112] width 98 height 34
click at [287, 112] on div "Interviews · 13" at bounding box center [312, 112] width 69 height 14
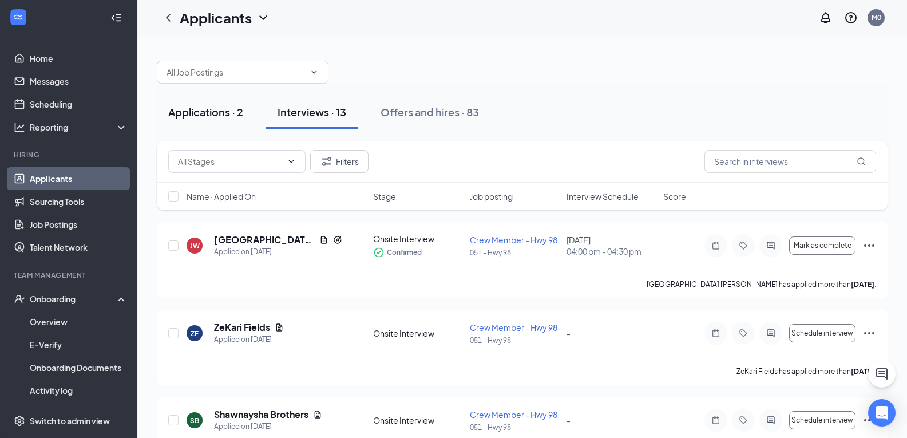
click at [212, 109] on div "Applications · 2" at bounding box center [205, 112] width 75 height 14
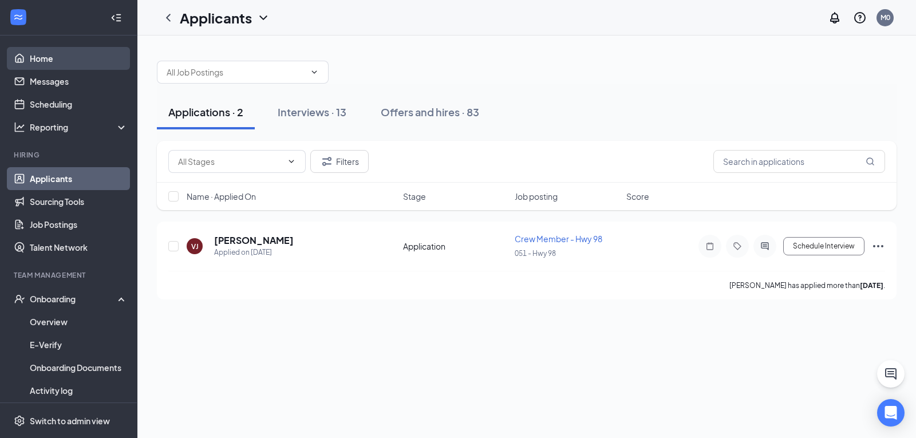
click at [43, 67] on link "Home" at bounding box center [79, 58] width 98 height 23
